Goal: Task Accomplishment & Management: Manage account settings

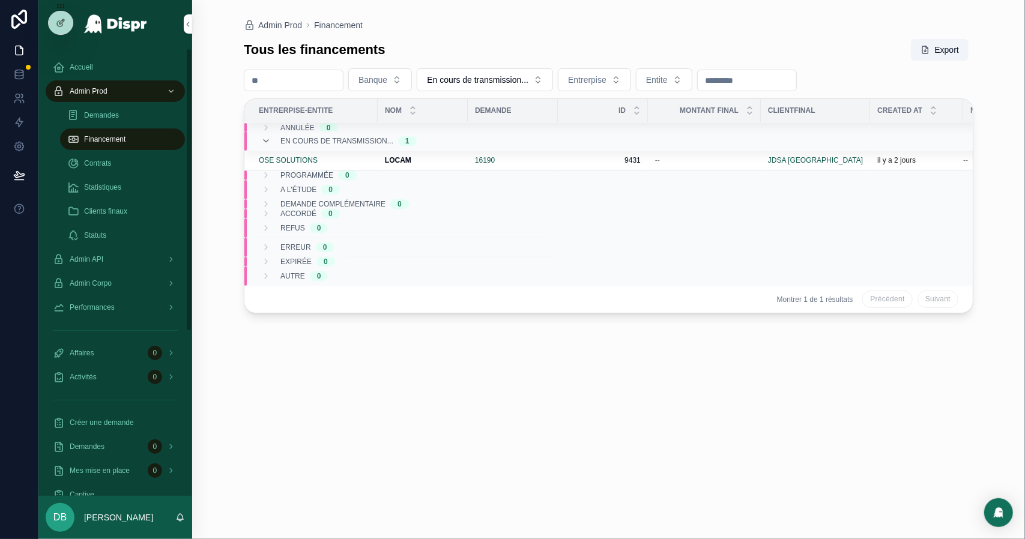
click at [493, 79] on span "En cours de transmission..." at bounding box center [477, 80] width 101 height 12
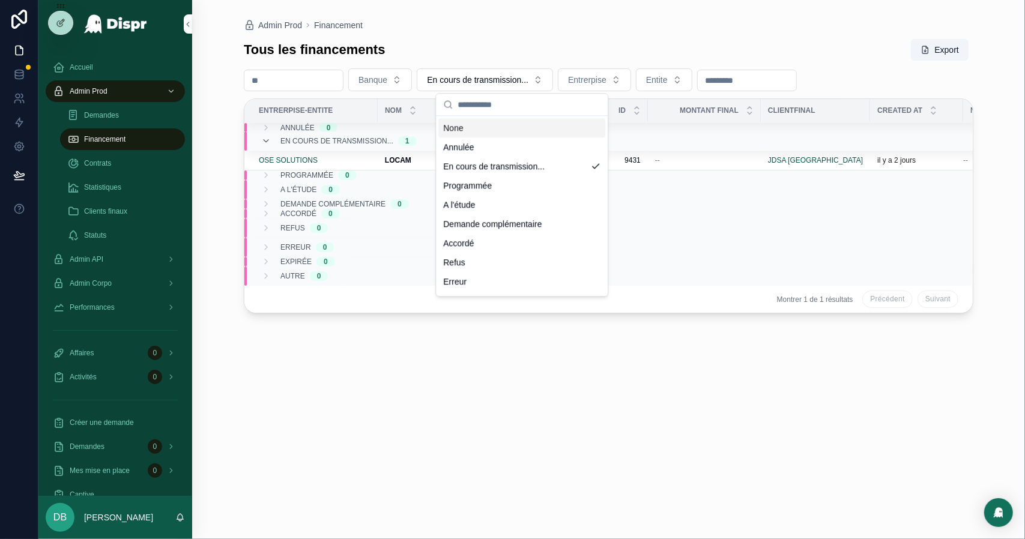
click at [496, 102] on input "scrollable content" at bounding box center [528, 105] width 143 height 22
click at [480, 127] on div "None" at bounding box center [521, 127] width 167 height 19
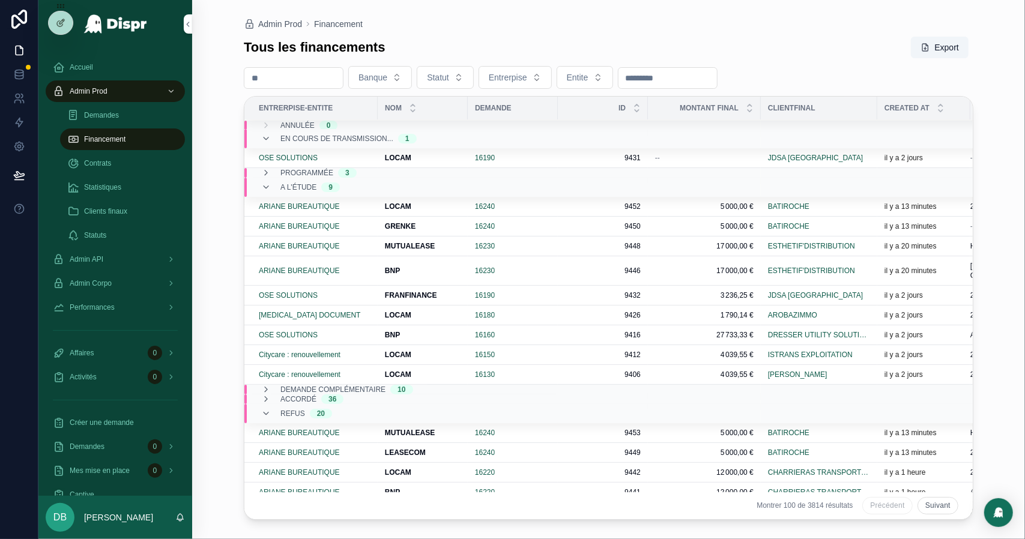
click at [341, 80] on input "scrollable content" at bounding box center [293, 78] width 98 height 17
paste input "****"
type input "****"
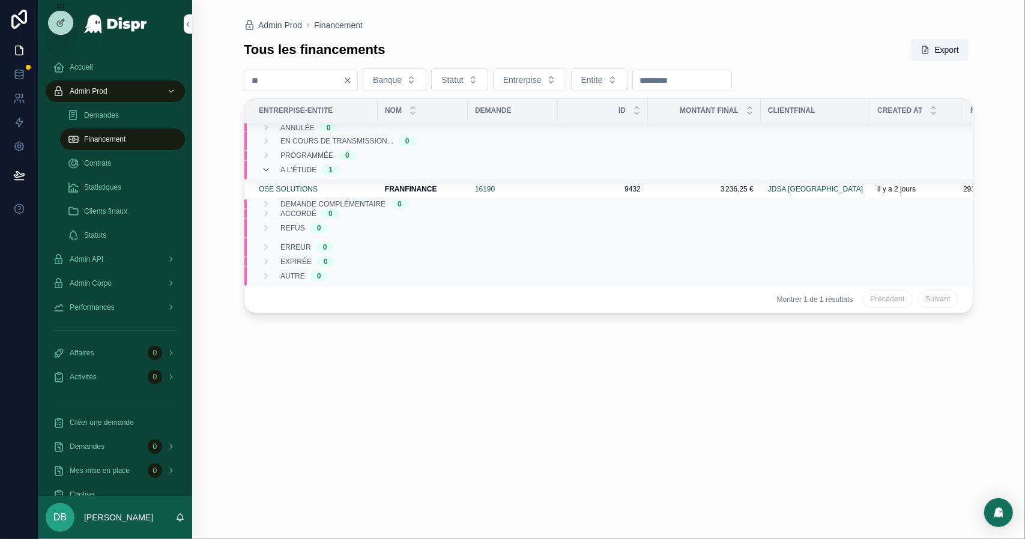
click at [372, 191] on td "OSE SOLUTIONS" at bounding box center [310, 189] width 133 height 20
click at [552, 193] on td "16190" at bounding box center [513, 189] width 90 height 20
click at [421, 188] on strong "FRANFINANCE" at bounding box center [411, 189] width 52 height 8
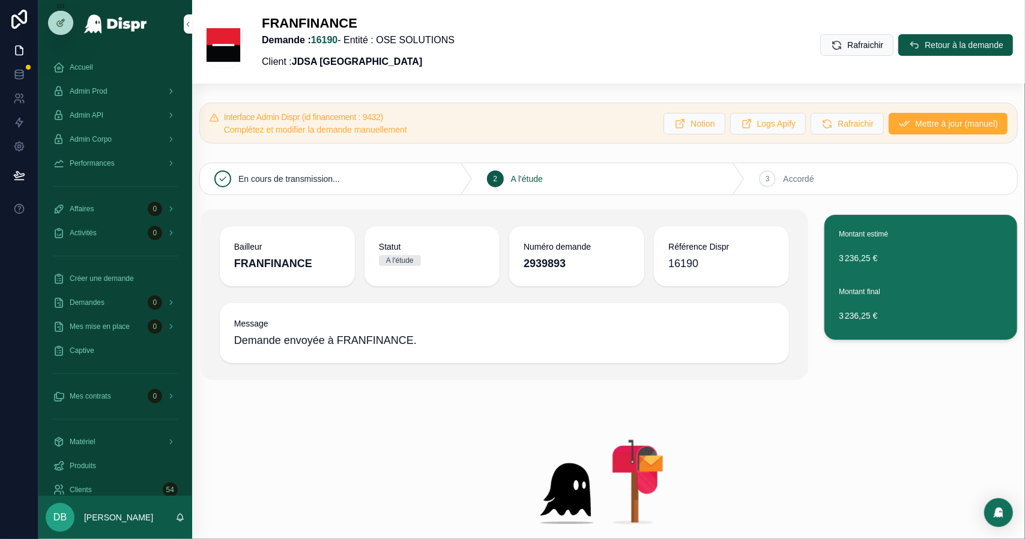
click at [830, 42] on icon "scrollable content" at bounding box center [836, 45] width 12 height 12
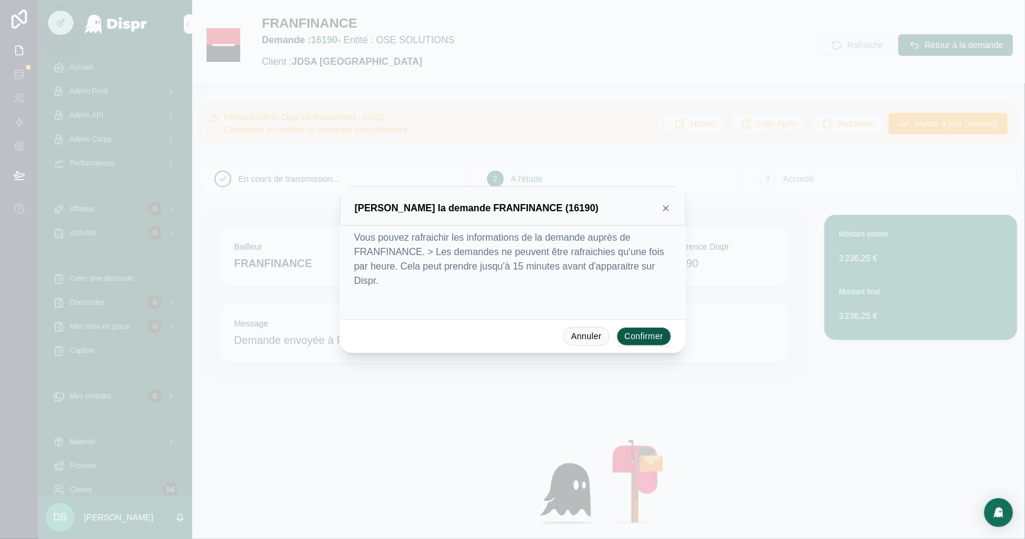
click at [632, 330] on button "Confirmer" at bounding box center [644, 336] width 55 height 19
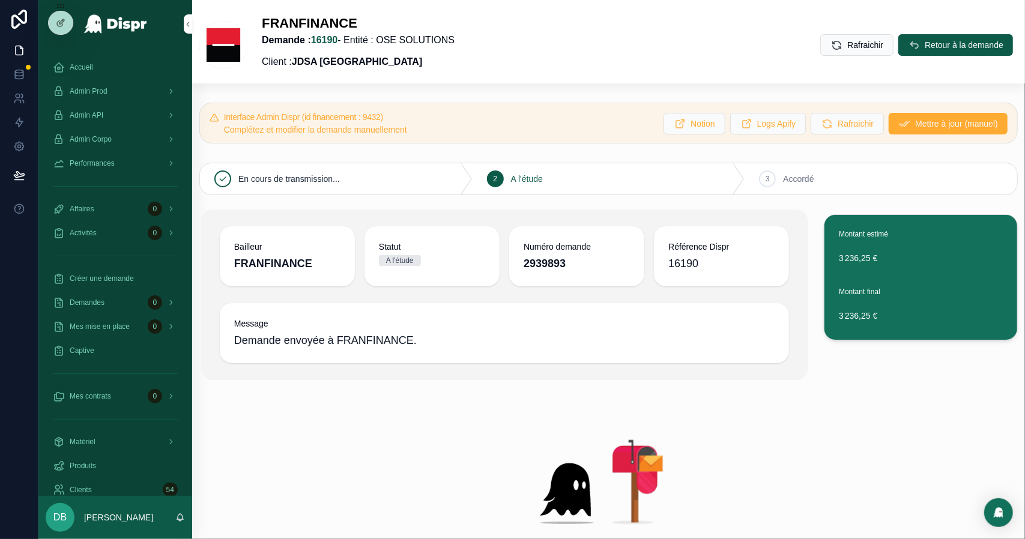
click at [107, 94] on span "Admin Prod" at bounding box center [89, 91] width 38 height 10
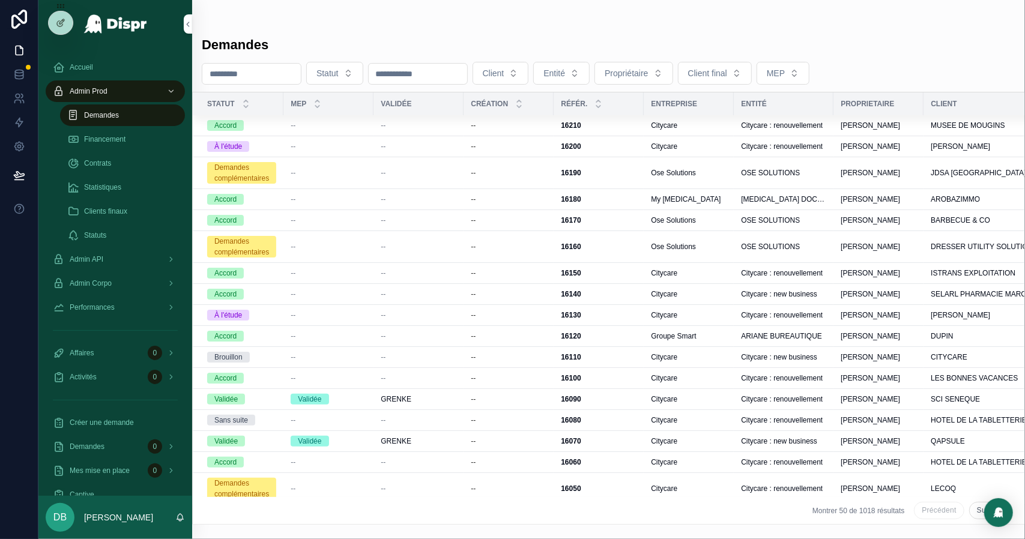
click at [120, 142] on span "Financement" at bounding box center [104, 139] width 41 height 10
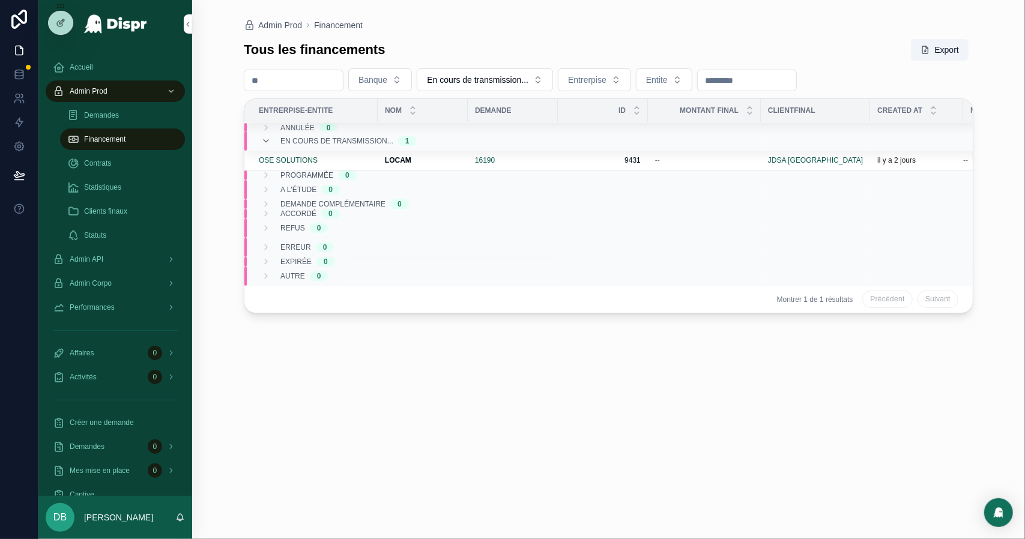
click at [121, 185] on span "Statistiques" at bounding box center [102, 187] width 37 height 10
